Goal: Task Accomplishment & Management: Manage account settings

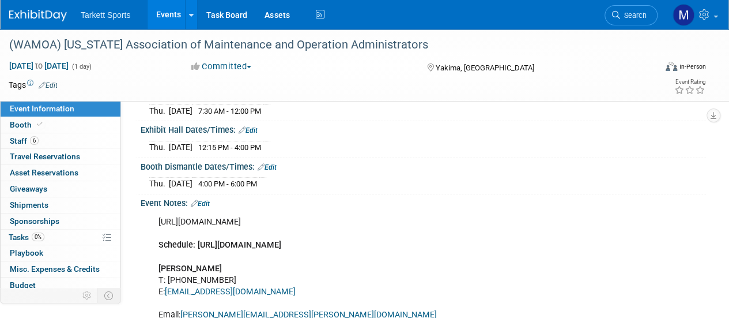
scroll to position [110, 0]
click at [178, 14] on link "Events" at bounding box center [169, 14] width 42 height 29
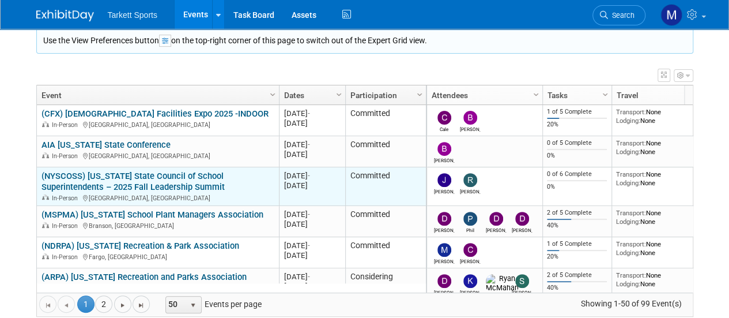
click at [106, 171] on link "(NYSCOSS) [US_STATE] State Council of School Superintendents – 2025 Fall Leader…" at bounding box center [132, 181] width 183 height 21
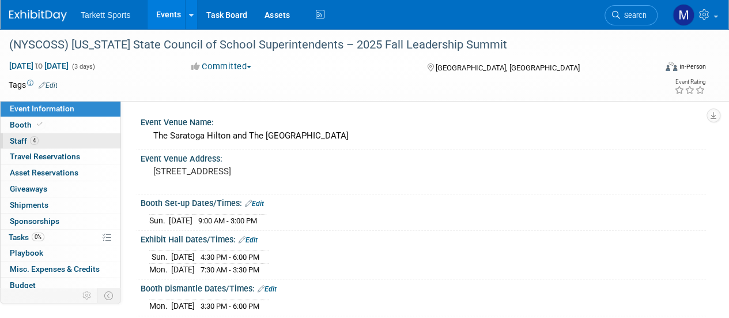
click at [56, 132] on link "Booth" at bounding box center [61, 125] width 120 height 16
select select "FieldTurf, [PERSON_NAME], Indoor"
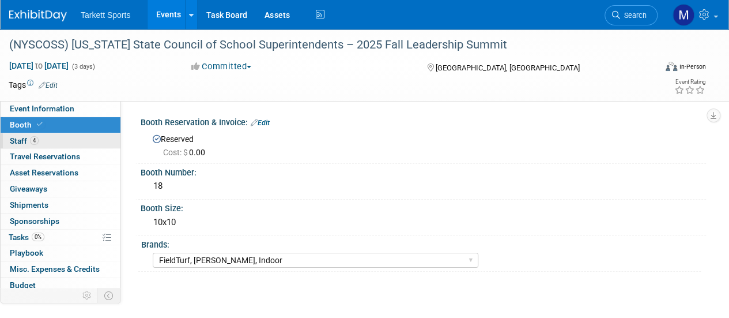
click at [51, 134] on link "4 Staff 4" at bounding box center [61, 141] width 120 height 16
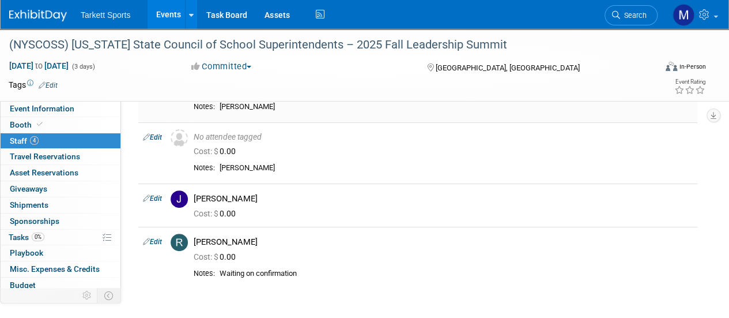
scroll to position [88, 0]
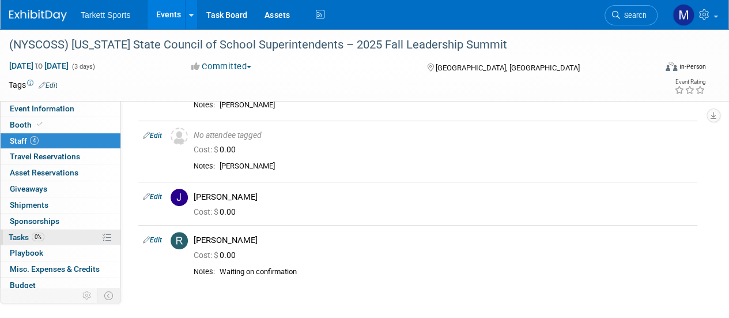
click at [63, 239] on link "0% Tasks 0%" at bounding box center [61, 237] width 120 height 16
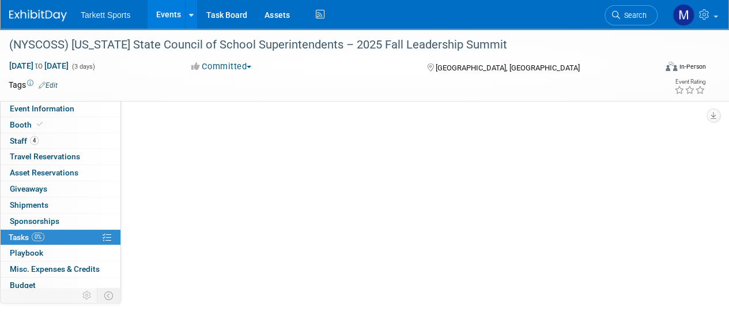
scroll to position [0, 0]
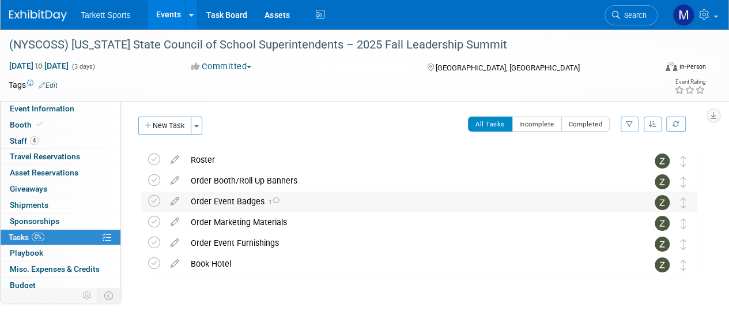
click at [254, 194] on div "Order Event Badges 1" at bounding box center [408, 201] width 447 height 20
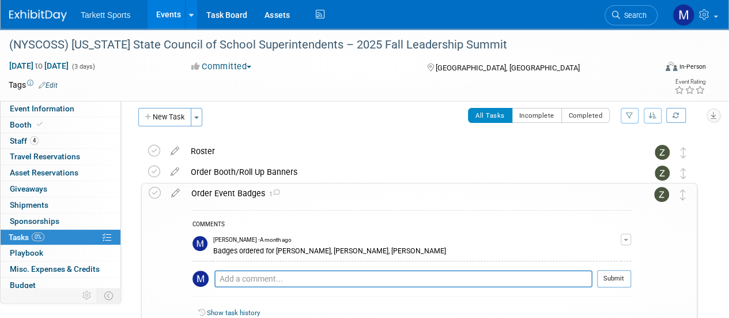
scroll to position [9, 0]
click at [255, 191] on div "Order Event Badges 1" at bounding box center [408, 193] width 445 height 20
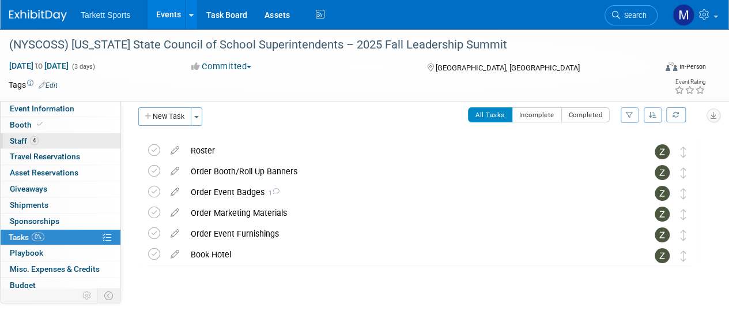
click at [48, 141] on link "4 Staff 4" at bounding box center [61, 141] width 120 height 16
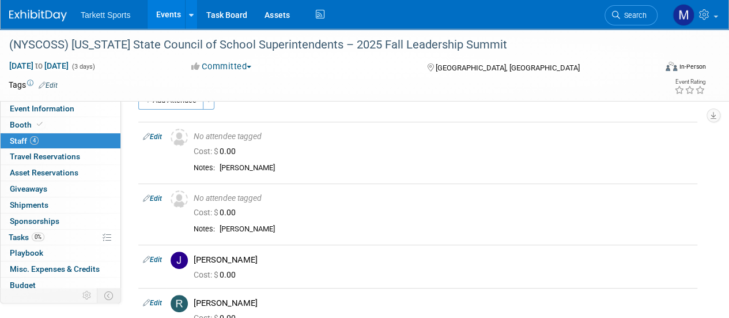
scroll to position [0, 0]
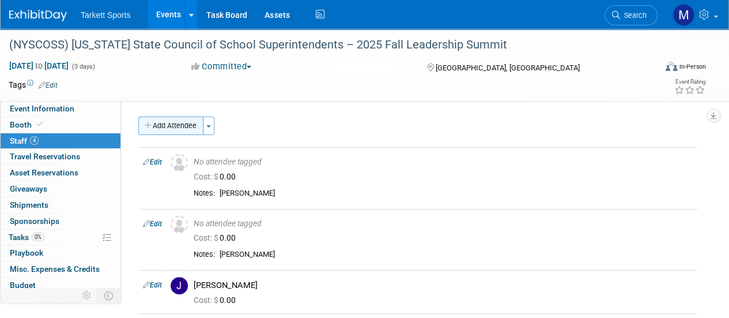
click at [167, 130] on button "Add Attendee" at bounding box center [170, 125] width 65 height 18
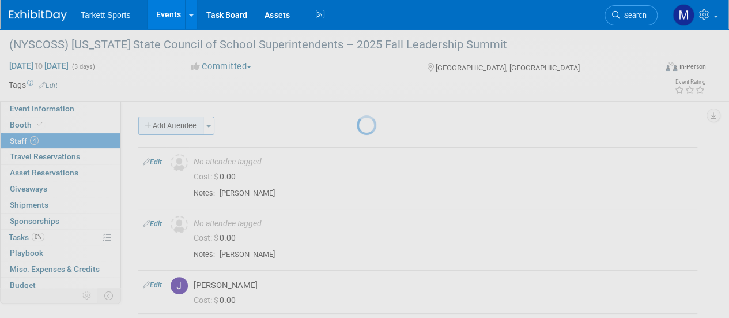
click at [357, 130] on div at bounding box center [365, 159] width 16 height 318
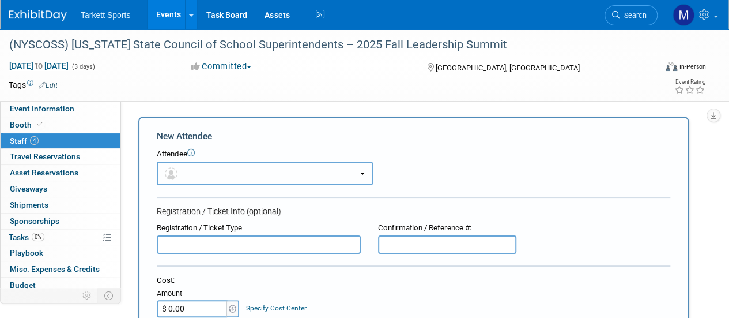
click at [208, 162] on button "button" at bounding box center [265, 173] width 216 height 24
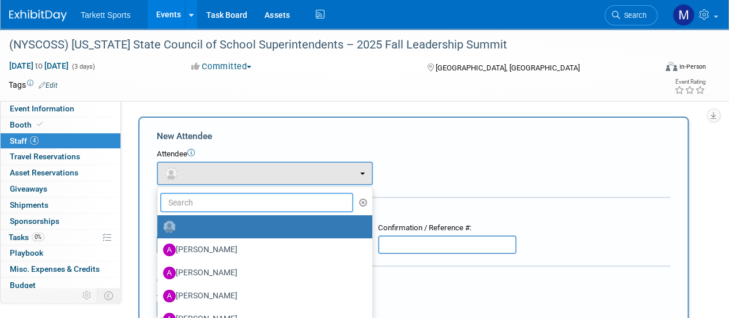
click at [209, 198] on input "text" at bounding box center [256, 202] width 193 height 20
type input "dil"
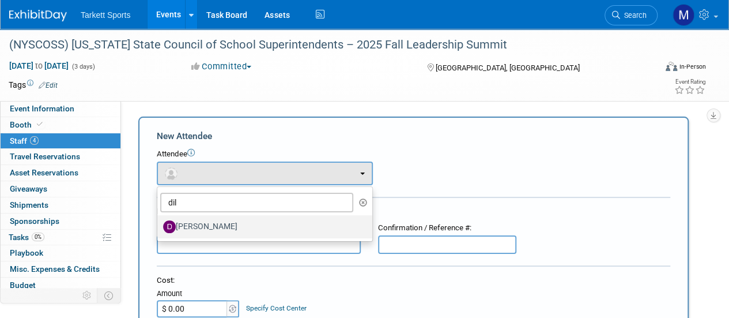
click at [194, 223] on label "Dillon Sisk" at bounding box center [262, 226] width 198 height 18
click at [159, 223] on input "Dillon Sisk" at bounding box center [155, 224] width 7 height 7
select select "bdad73d4-3a1a-4e69-9663-9a179283f0df"
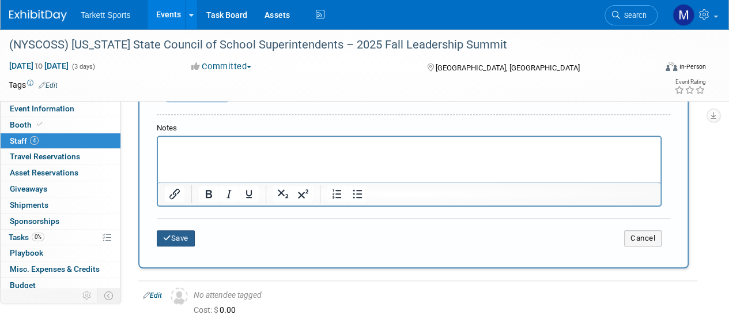
click at [178, 236] on button "Save" at bounding box center [176, 238] width 38 height 16
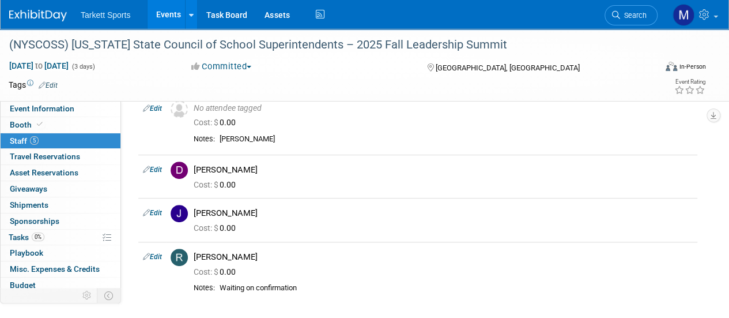
scroll to position [75, 0]
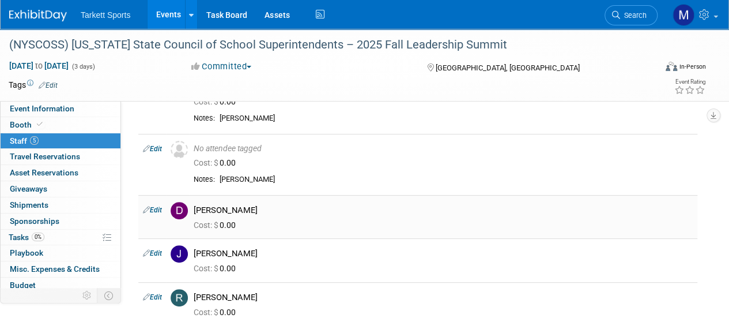
click at [167, 209] on td at bounding box center [177, 216] width 23 height 43
click at [147, 203] on icon at bounding box center [146, 209] width 7 height 12
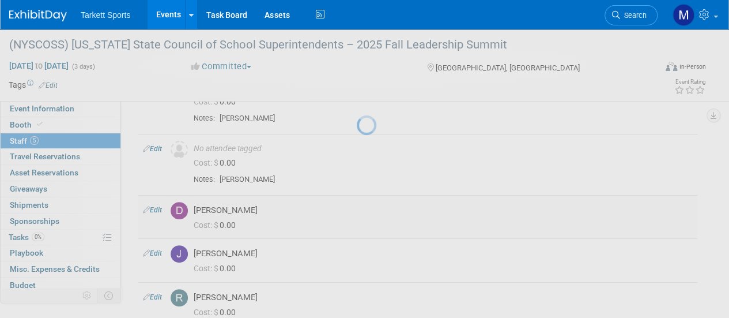
select select "bdad73d4-3a1a-4e69-9663-9a179283f0df"
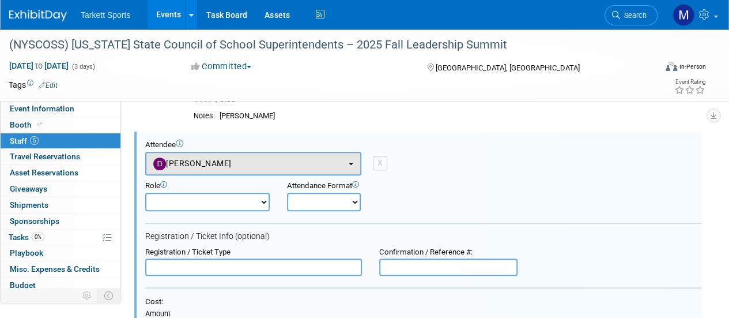
scroll to position [0, 0]
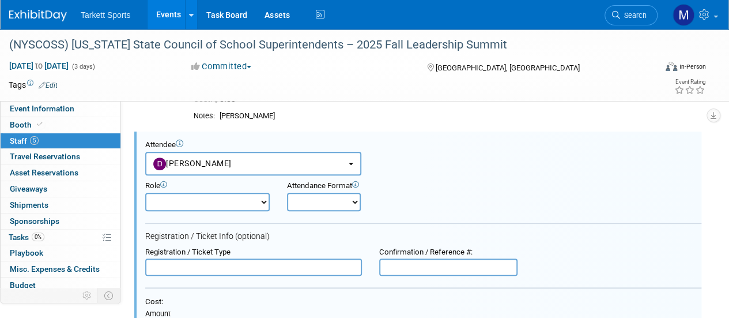
click at [350, 178] on div "Role Captain Demonstrator Event Staff Host Marketing Staff" at bounding box center [423, 193] width 573 height 36
click at [350, 173] on button "Dillon Sisk" at bounding box center [253, 164] width 216 height 24
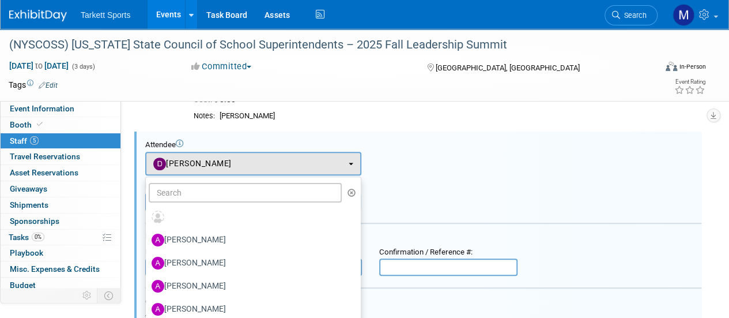
click at [386, 154] on td "X" at bounding box center [374, 164] width 26 height 24
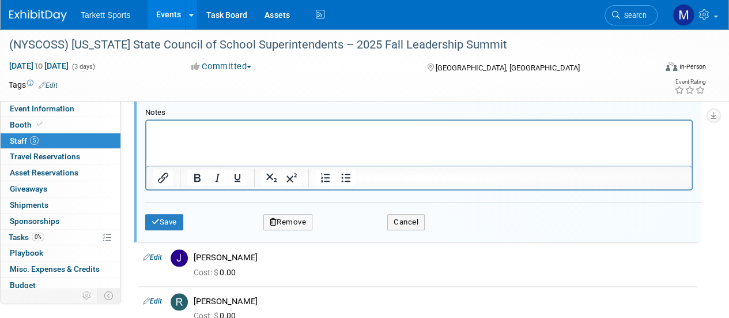
scroll to position [465, 0]
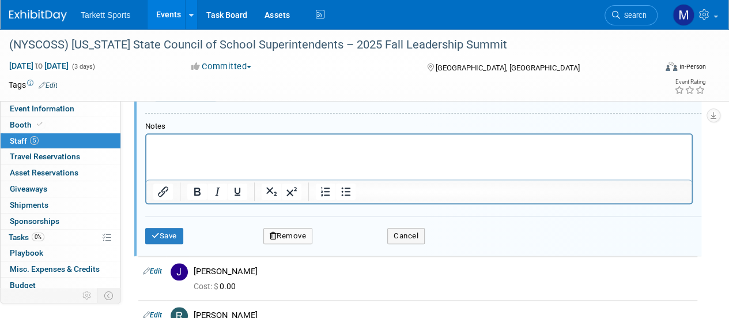
click at [297, 234] on button "Remove" at bounding box center [288, 236] width 50 height 16
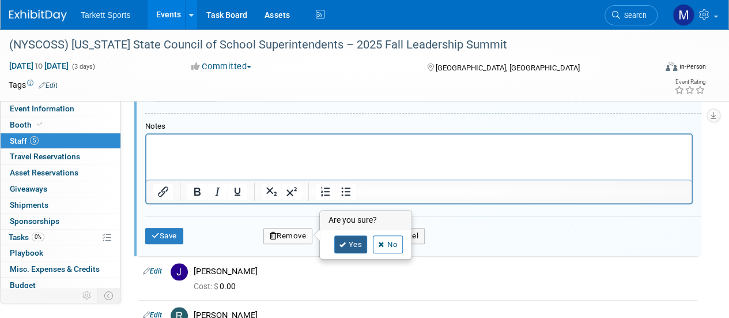
click at [341, 241] on icon at bounding box center [342, 244] width 7 height 6
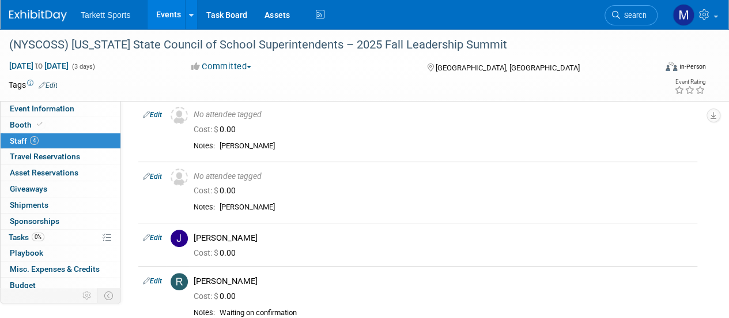
scroll to position [0, 0]
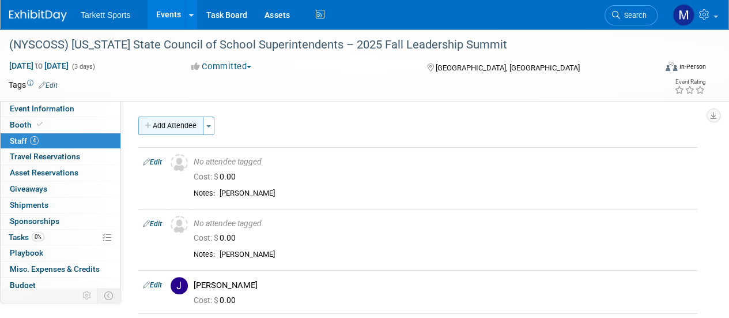
click at [176, 119] on button "Add Attendee" at bounding box center [170, 125] width 65 height 18
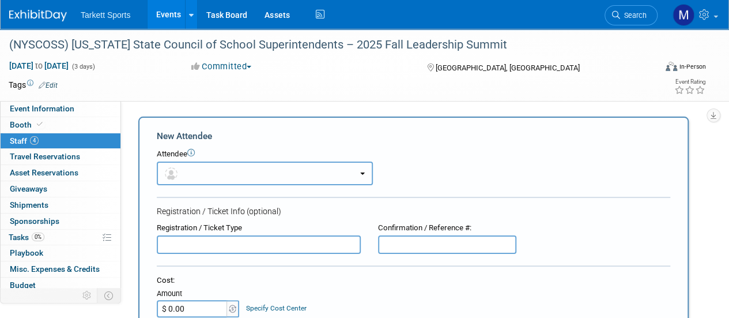
click at [250, 170] on button "button" at bounding box center [265, 173] width 216 height 24
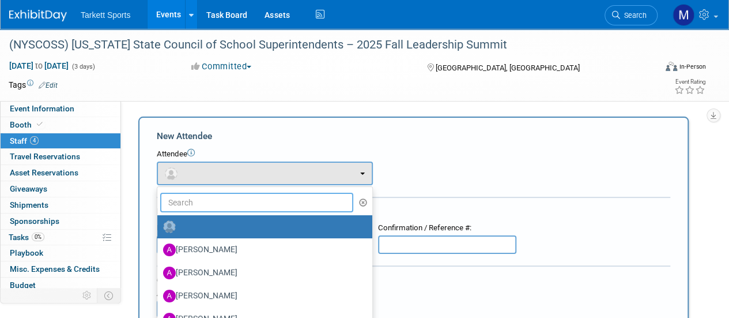
click at [240, 202] on input "text" at bounding box center [256, 202] width 193 height 20
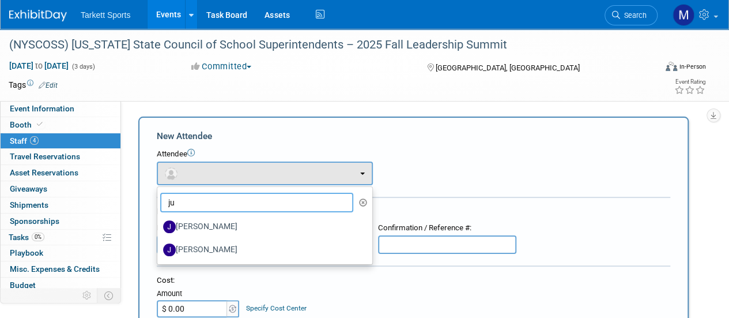
type input "j"
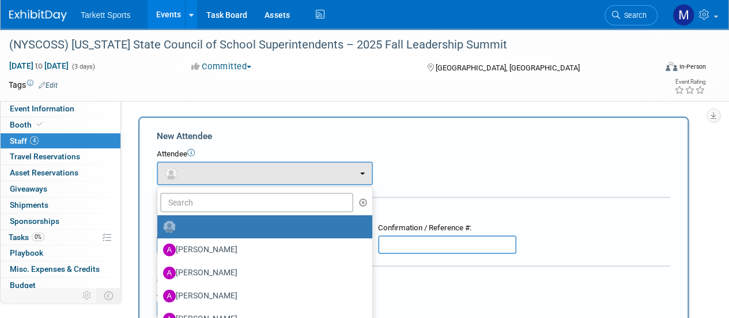
click at [494, 178] on div "Attendee <img src="https://www.exhibitday.com/Images/Unassigned-User-Icon.png" …" at bounding box center [414, 167] width 514 height 36
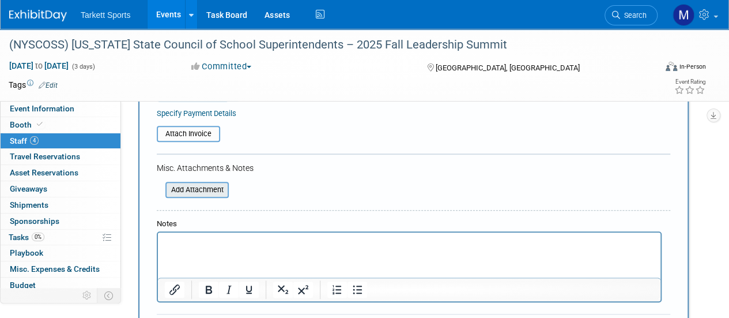
scroll to position [222, 0]
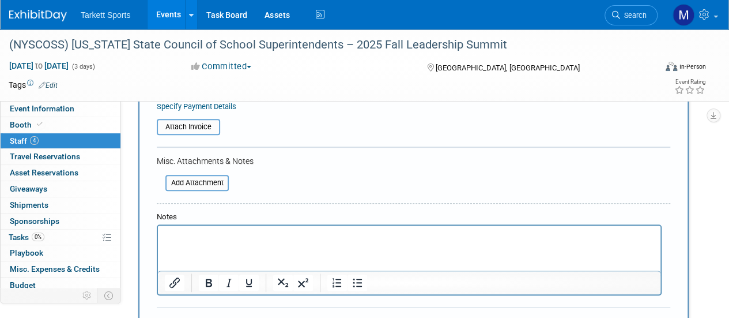
click at [203, 237] on p "Rich Text Area. Press ALT-0 for help." at bounding box center [409, 236] width 489 height 12
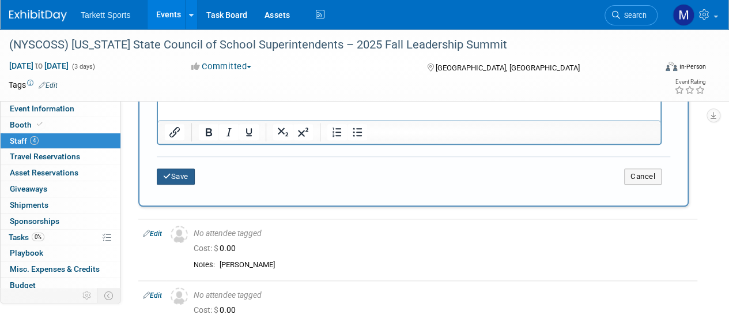
click at [174, 173] on button "Save" at bounding box center [176, 176] width 38 height 16
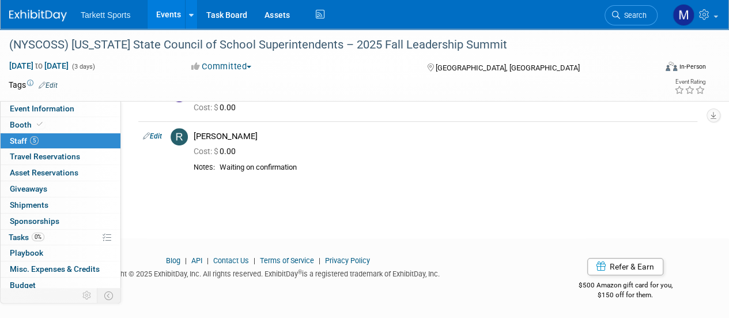
scroll to position [121, 0]
